Goal: Information Seeking & Learning: Learn about a topic

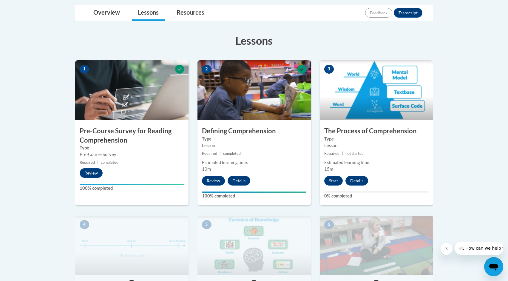
scroll to position [148, 0]
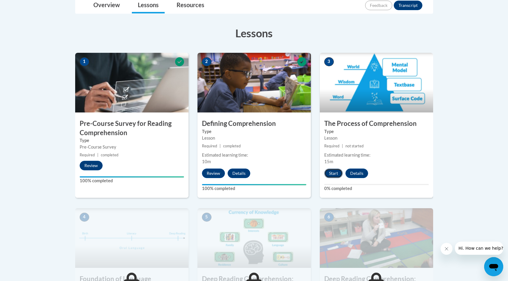
click at [331, 174] on button "Start" at bounding box center [333, 174] width 18 height 10
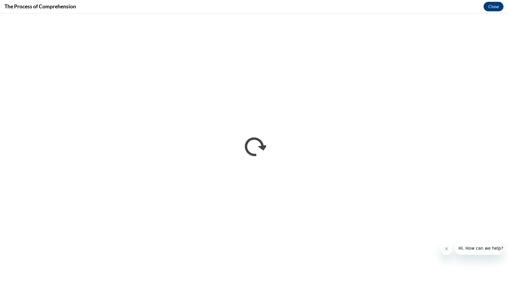
scroll to position [0, 0]
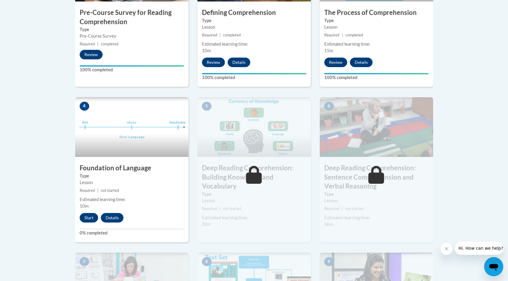
scroll to position [311, 0]
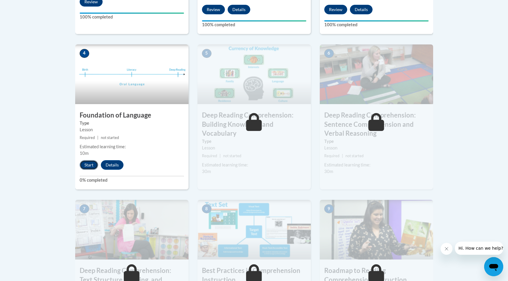
click at [86, 167] on button "Start" at bounding box center [89, 165] width 18 height 10
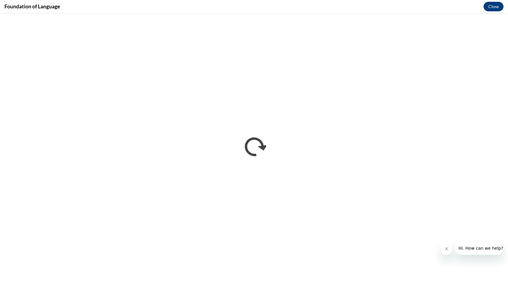
scroll to position [0, 0]
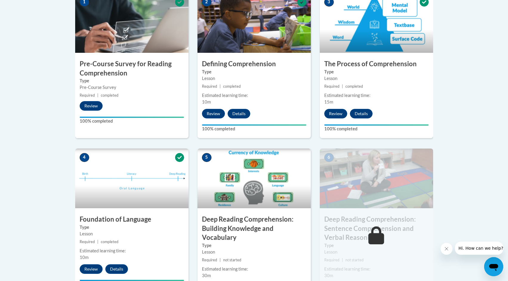
scroll to position [272, 0]
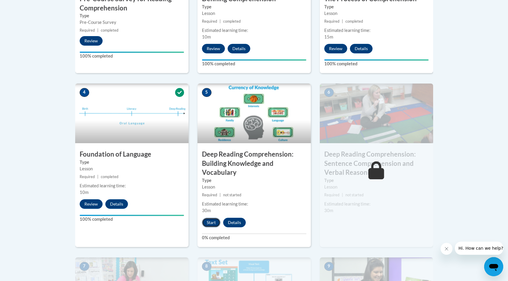
click at [210, 224] on button "Start" at bounding box center [211, 223] width 18 height 10
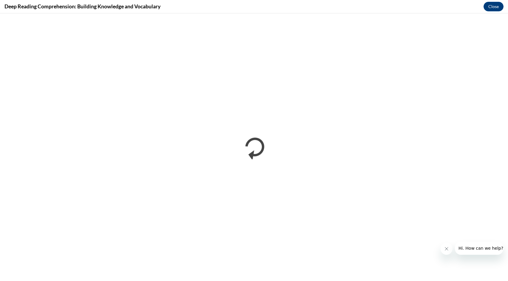
scroll to position [0, 0]
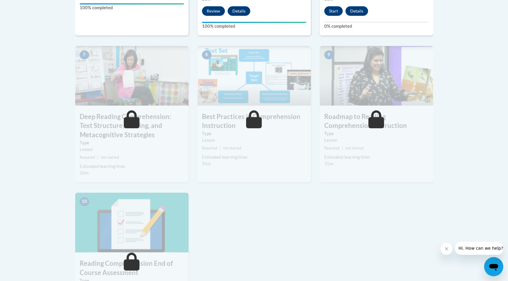
scroll to position [484, 0]
